Goal: Task Accomplishment & Management: Manage account settings

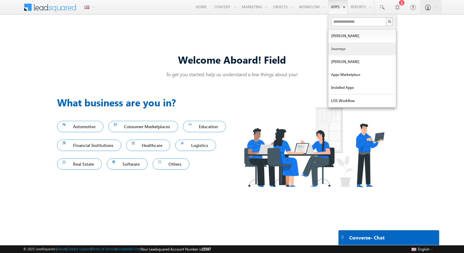
click at [336, 51] on link "Journeys" at bounding box center [362, 48] width 68 height 13
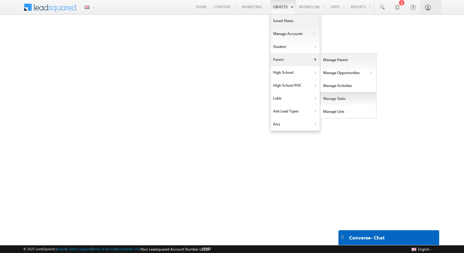
click at [331, 98] on link "Manage Tasks" at bounding box center [348, 98] width 56 height 13
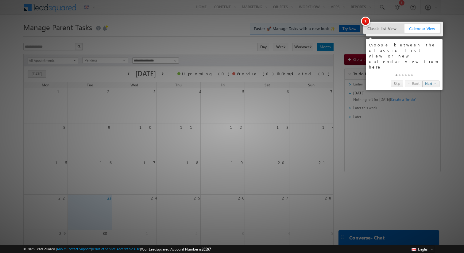
click at [435, 80] on link "Next →" at bounding box center [430, 83] width 17 height 6
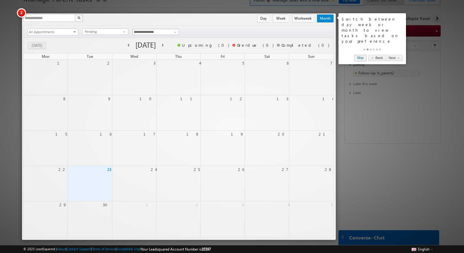
click at [360, 55] on link "Skip" at bounding box center [360, 58] width 13 height 6
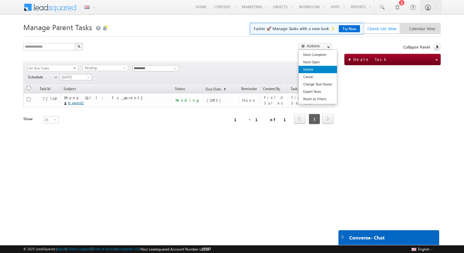
click at [315, 72] on link "Delete" at bounding box center [318, 69] width 38 height 7
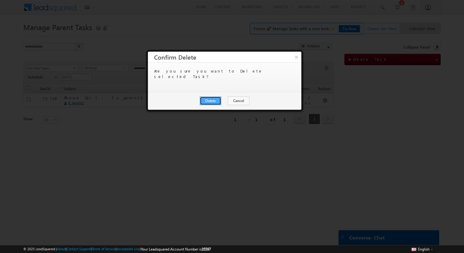
click at [211, 99] on button "Delete" at bounding box center [210, 100] width 21 height 9
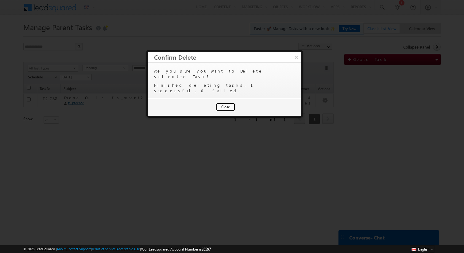
click at [223, 103] on button "Close" at bounding box center [226, 107] width 20 height 9
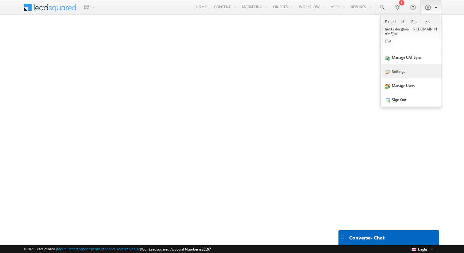
click at [406, 72] on link "Settings" at bounding box center [411, 71] width 60 height 14
